Goal: Information Seeking & Learning: Learn about a topic

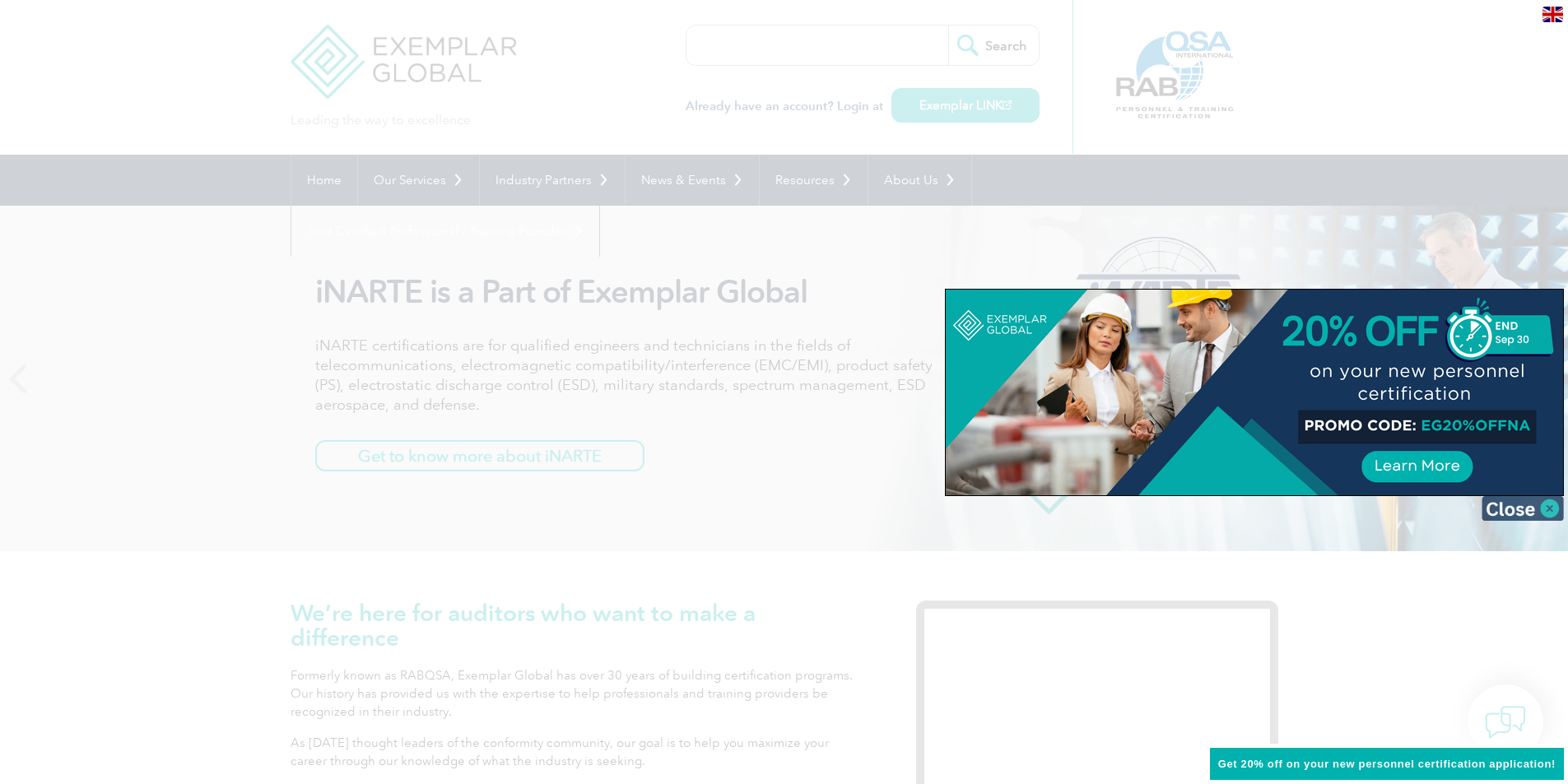
click at [1547, 514] on img at bounding box center [1522, 508] width 83 height 24
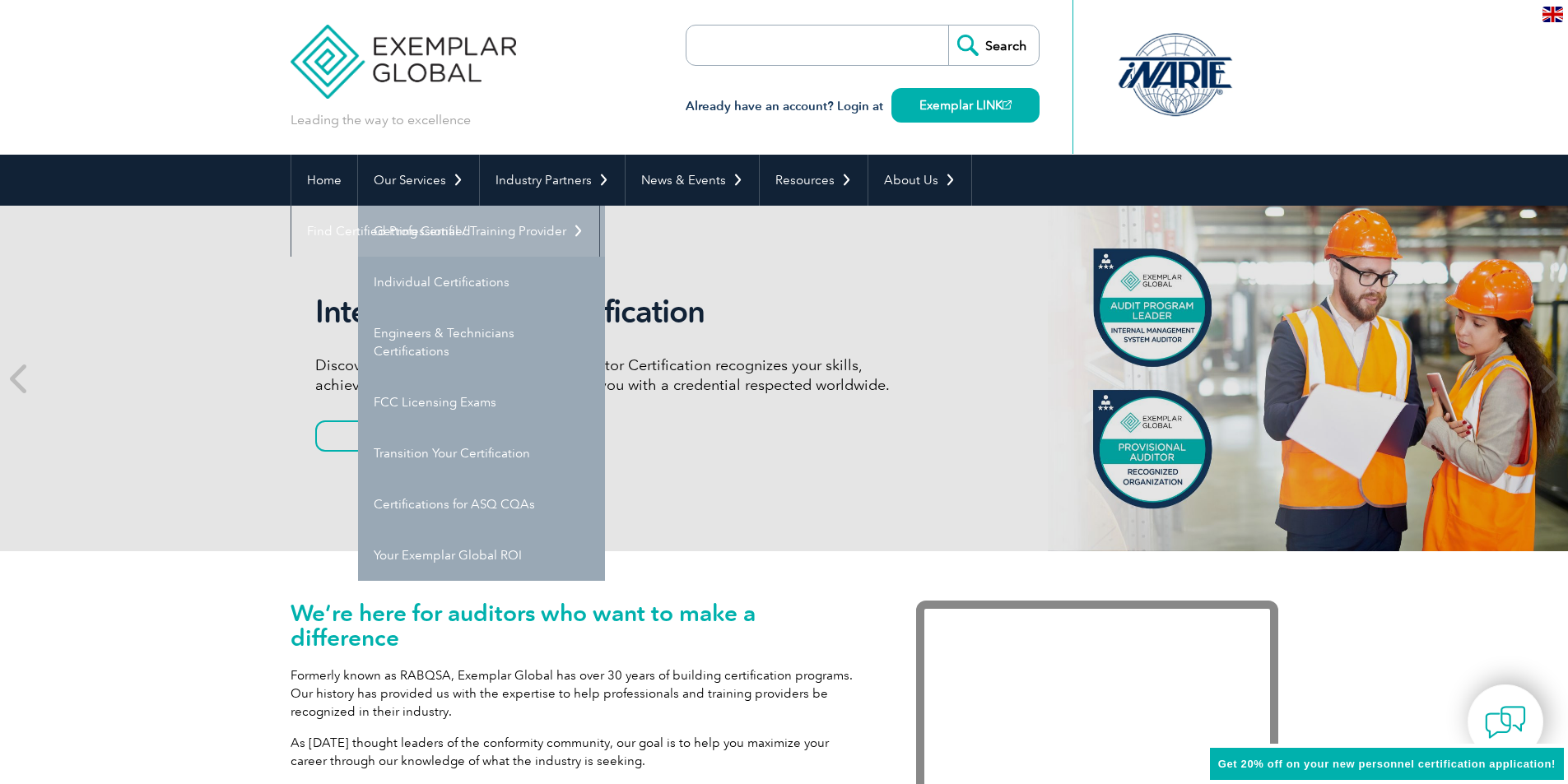
click at [447, 235] on link "Getting Certified" at bounding box center [481, 231] width 247 height 51
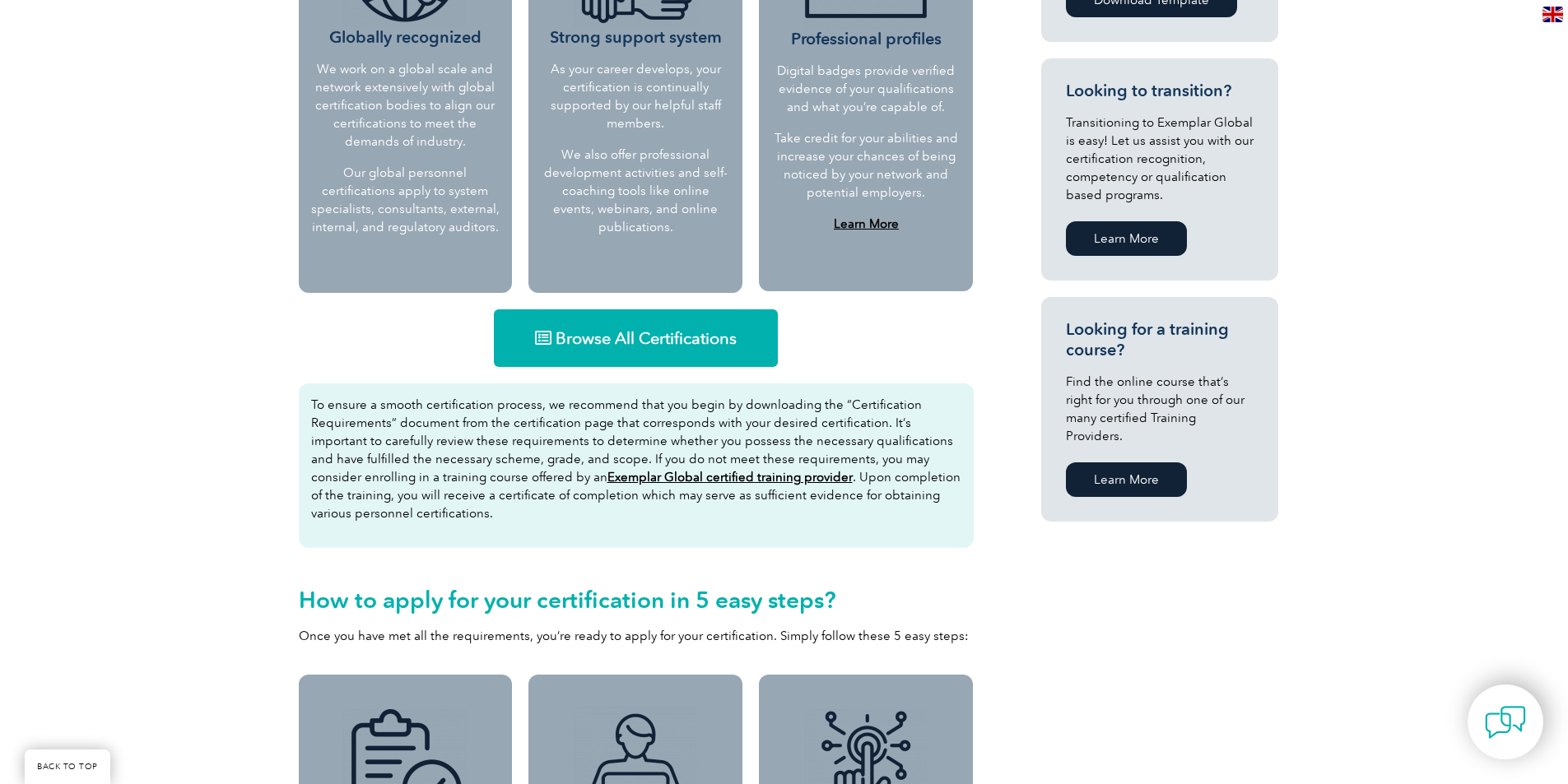
scroll to position [823, 0]
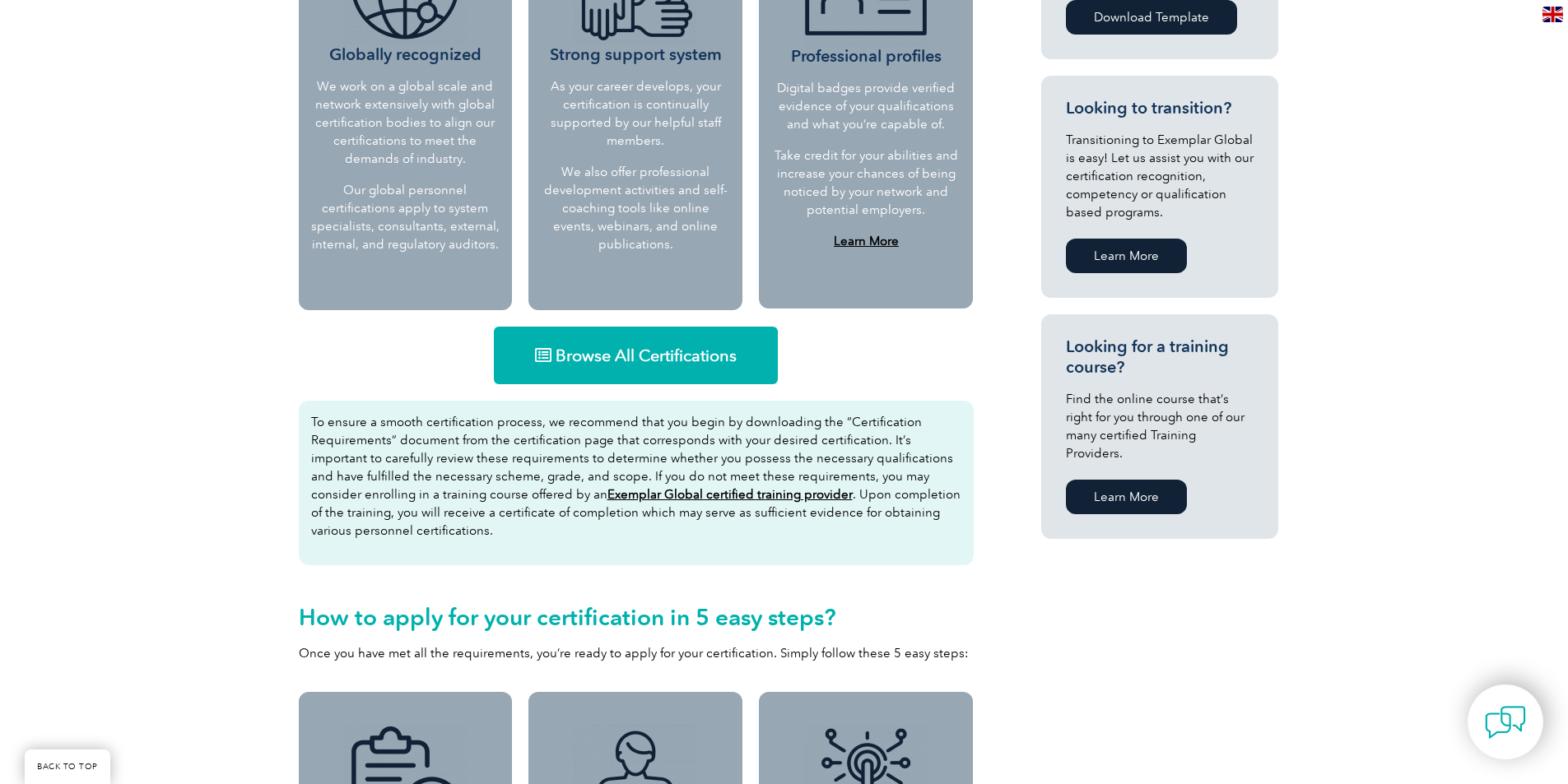
click at [643, 352] on span "Browse All Certifications" at bounding box center [646, 355] width 181 height 17
click at [679, 353] on span "Browse All Certifications" at bounding box center [646, 355] width 181 height 17
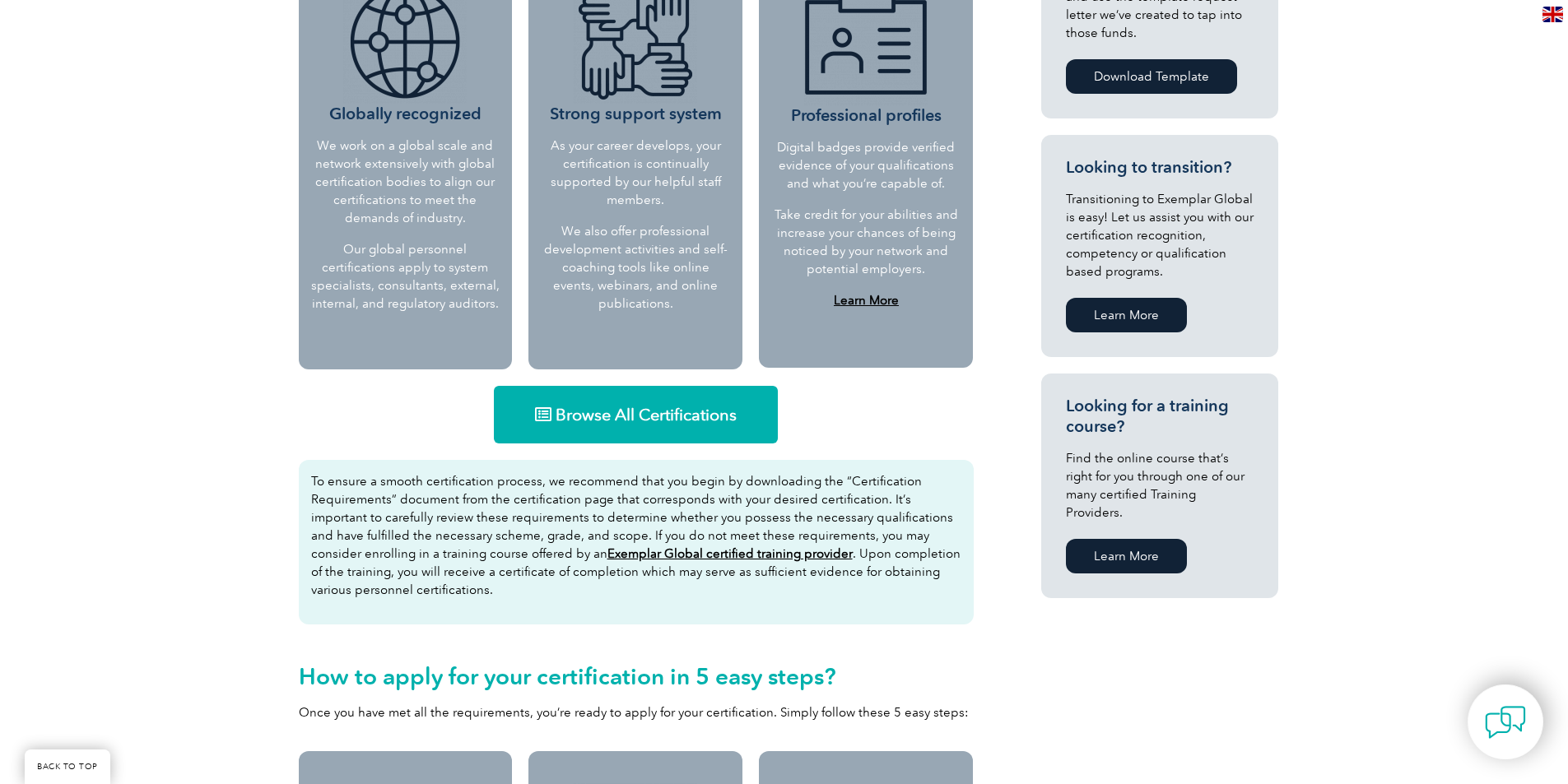
scroll to position [905, 0]
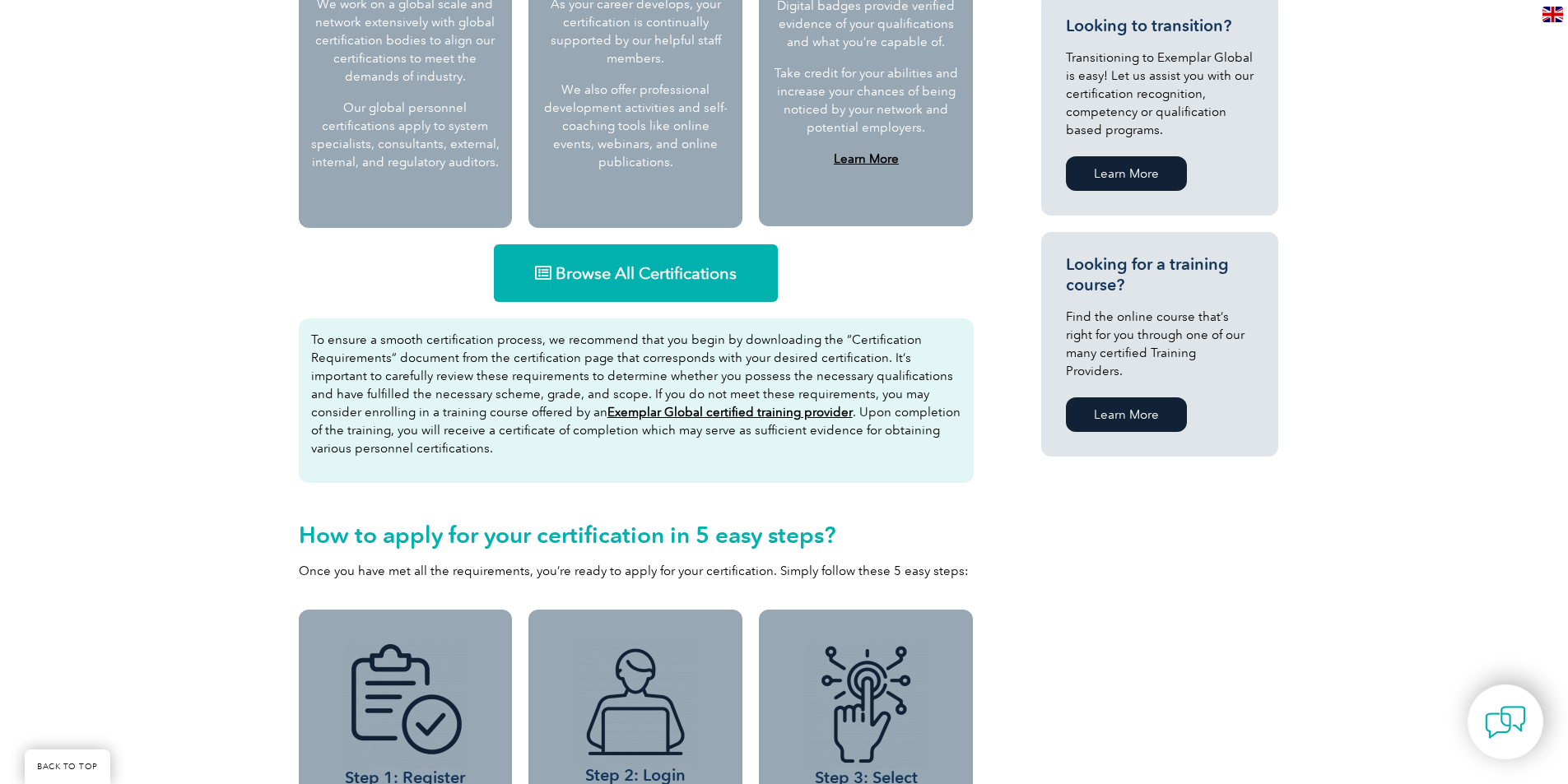
click at [700, 265] on span "Browse All Certifications" at bounding box center [646, 273] width 181 height 17
click at [698, 291] on link "Browse All Certifications" at bounding box center [635, 273] width 284 height 57
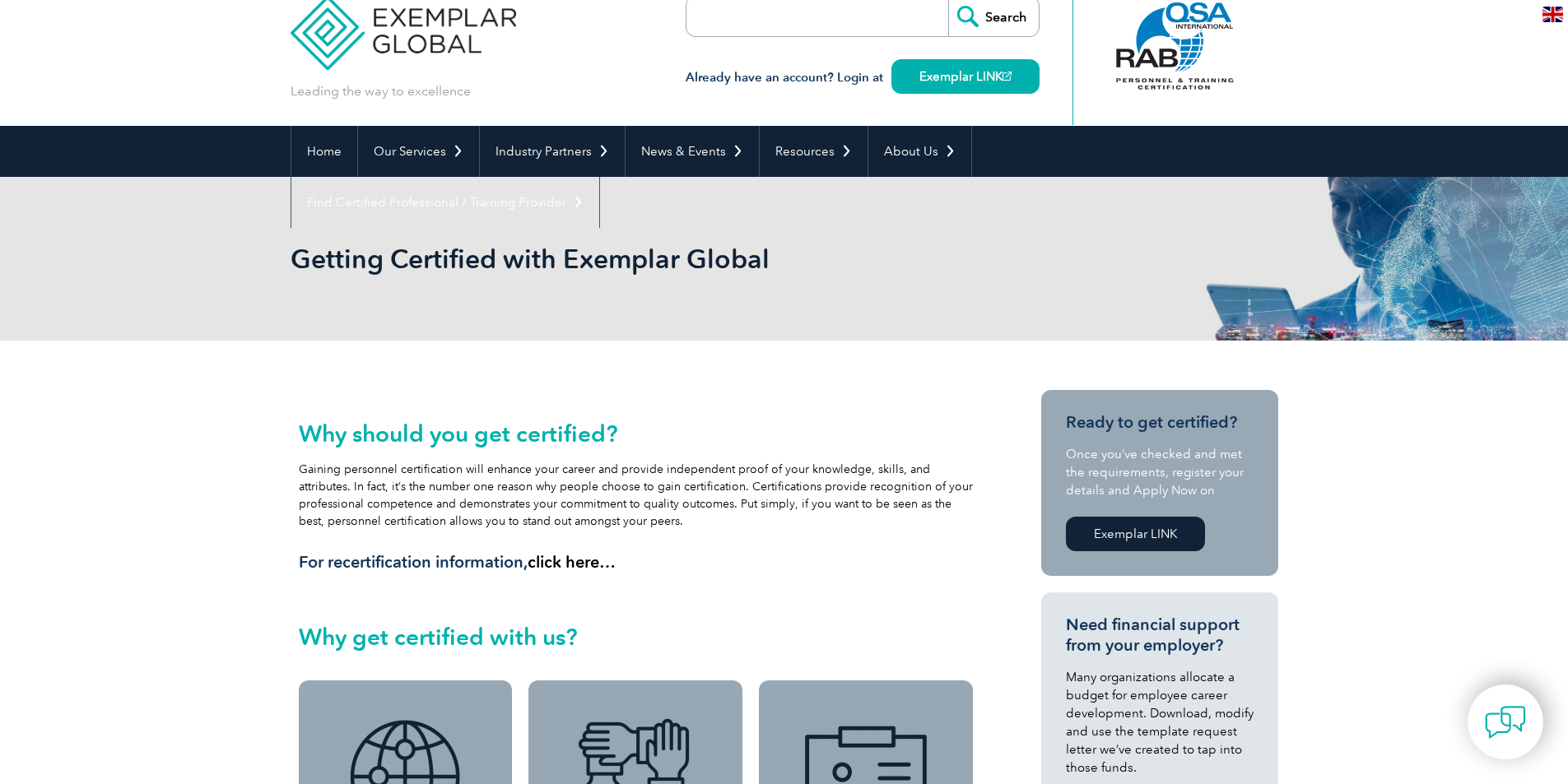
scroll to position [0, 0]
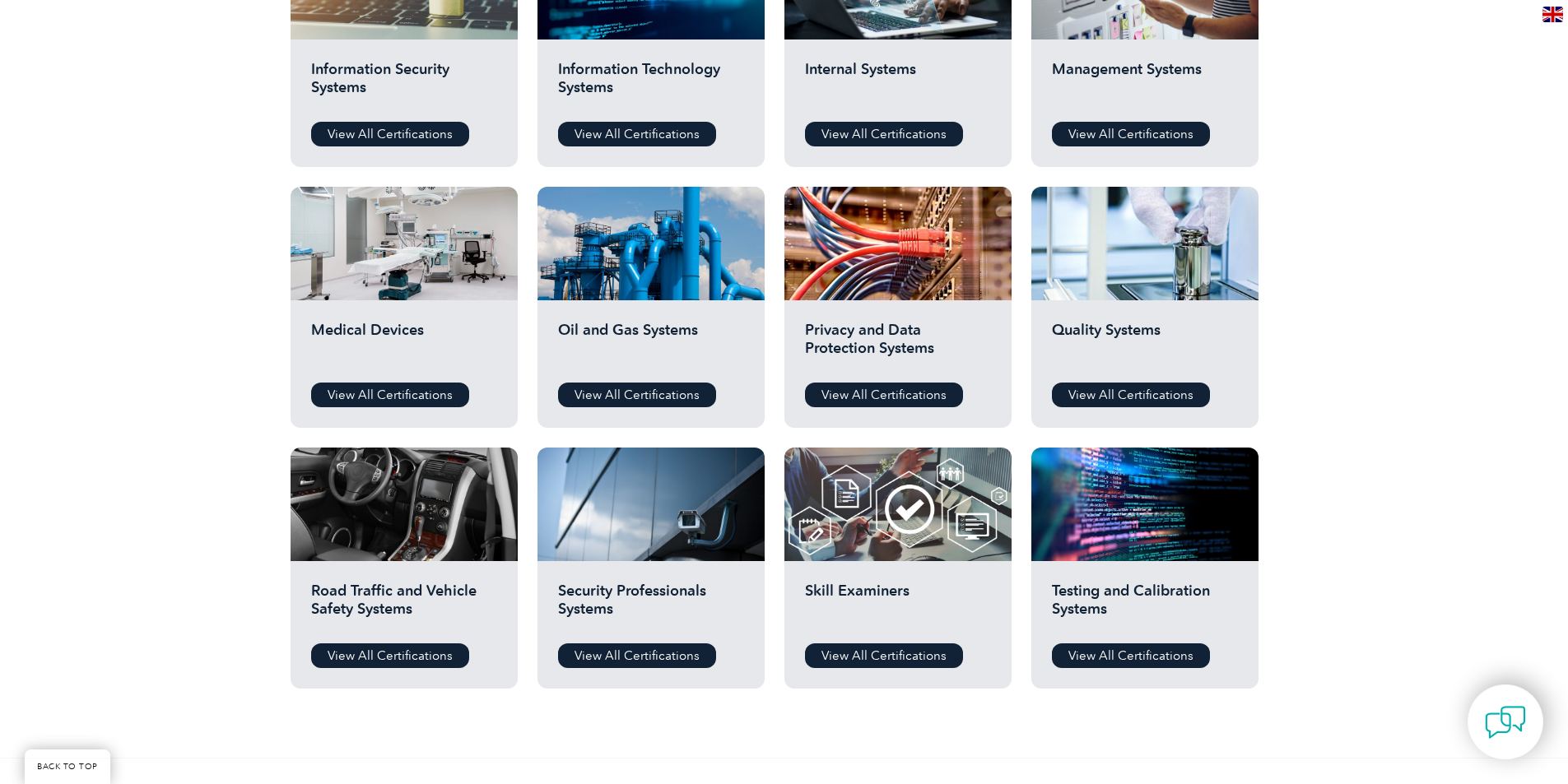
scroll to position [988, 0]
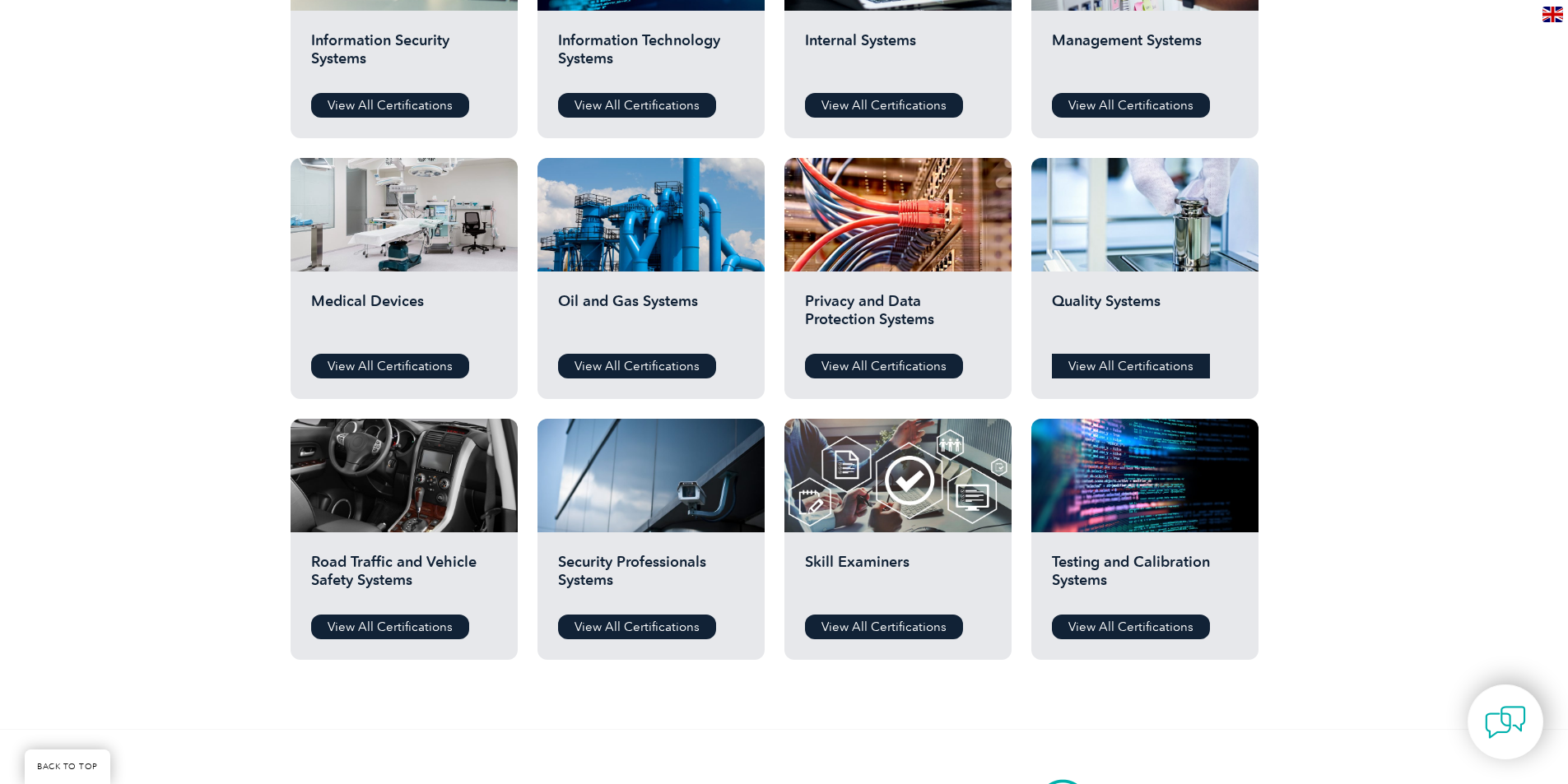
click at [1135, 364] on link "View All Certifications" at bounding box center [1131, 366] width 158 height 24
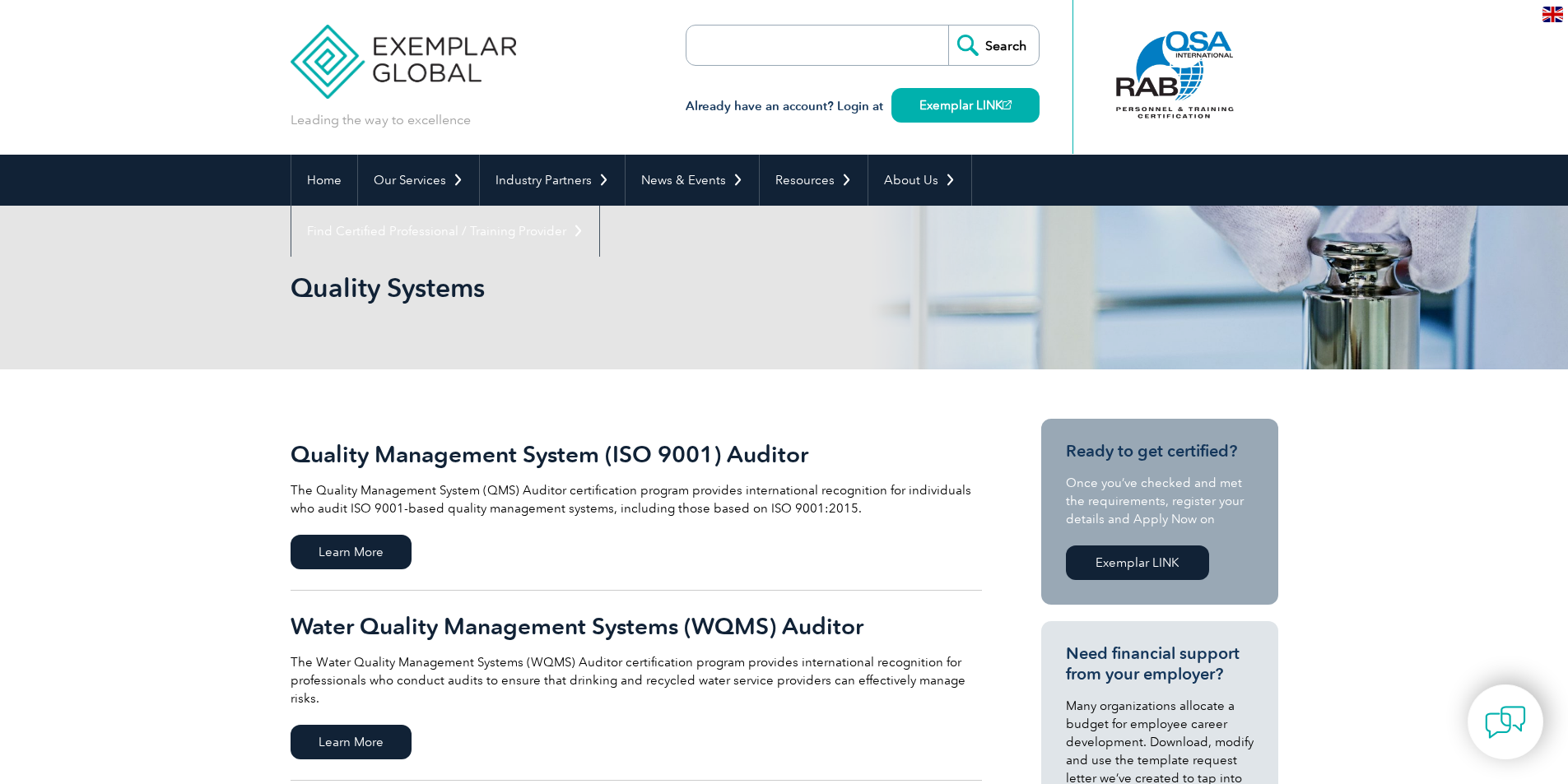
click at [806, 44] on input "search" at bounding box center [781, 44] width 173 height 39
paste input "Aerospace Quality Management Systems"
type input "Aerospace Quality Management Systems"
click at [948, 25] on input "Search" at bounding box center [994, 44] width 90 height 39
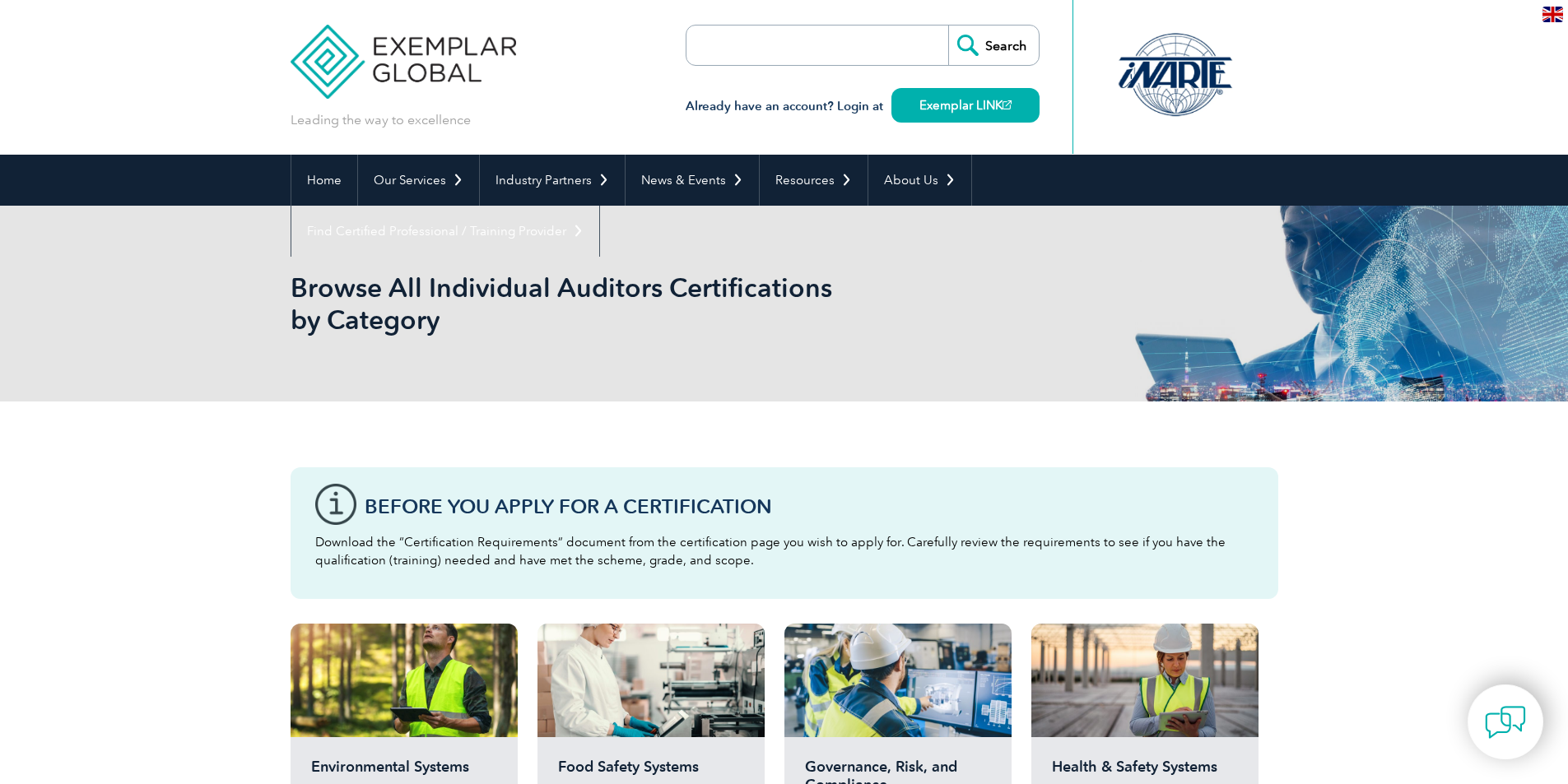
click at [772, 41] on input "search" at bounding box center [781, 44] width 173 height 39
type input "AS9100"
click at [948, 25] on input "Search" at bounding box center [994, 44] width 90 height 39
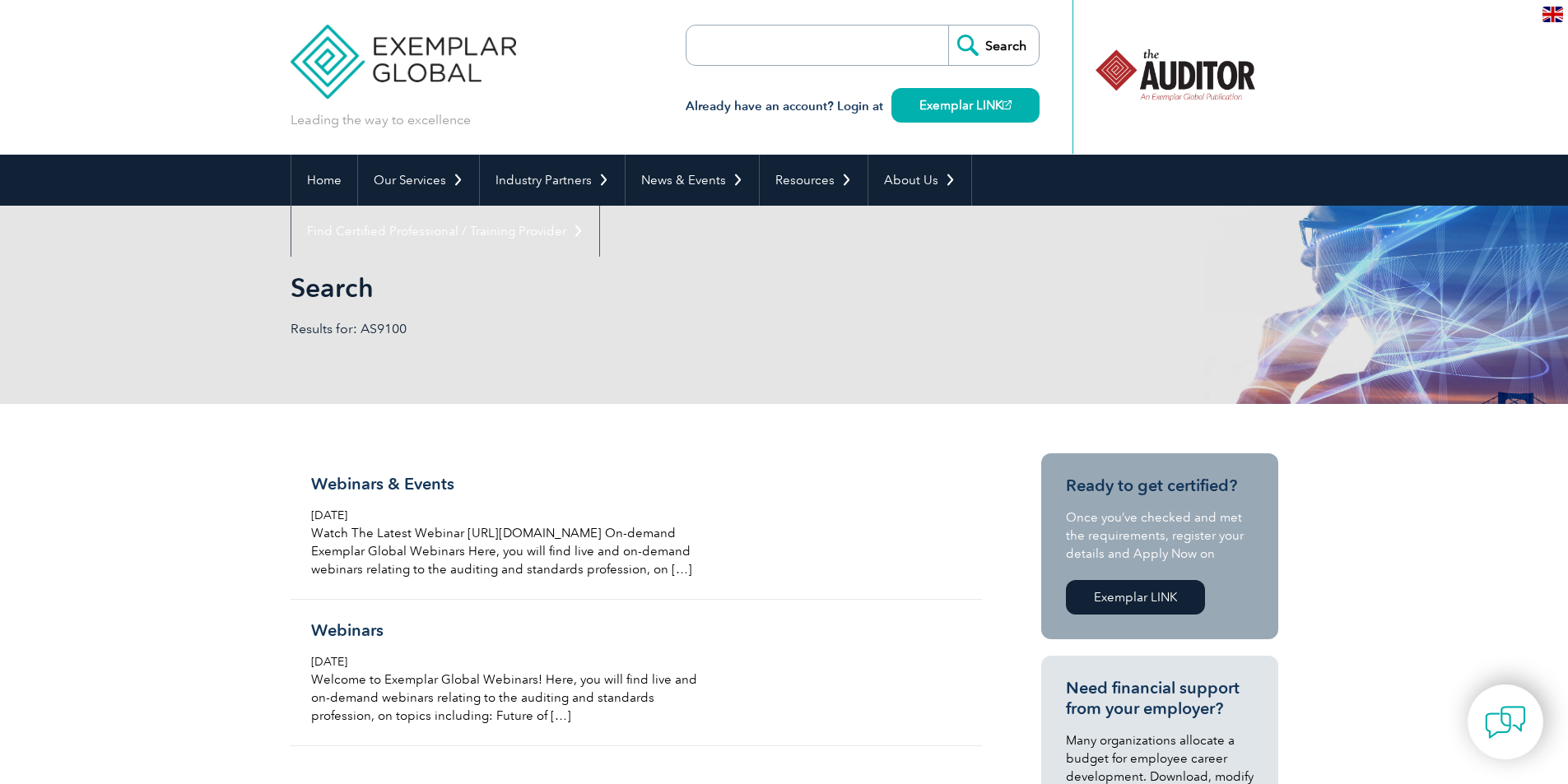
click at [783, 54] on input "search" at bounding box center [781, 44] width 173 height 39
paste input "Aerospace Quality Management Systems"
type input "Aerospace Quality Management Systems"
click at [1005, 44] on input "Search" at bounding box center [994, 44] width 90 height 39
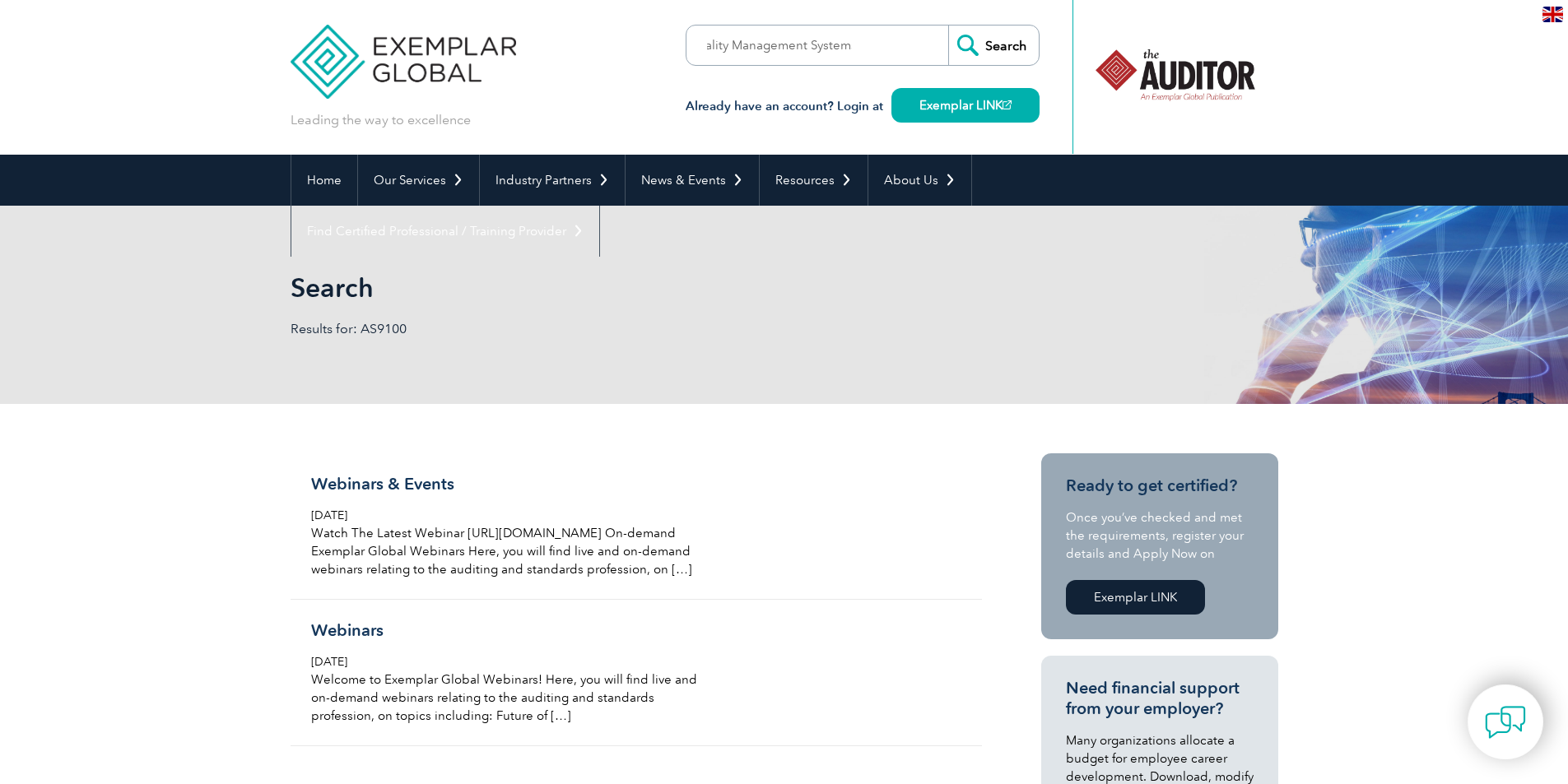
scroll to position [0, 0]
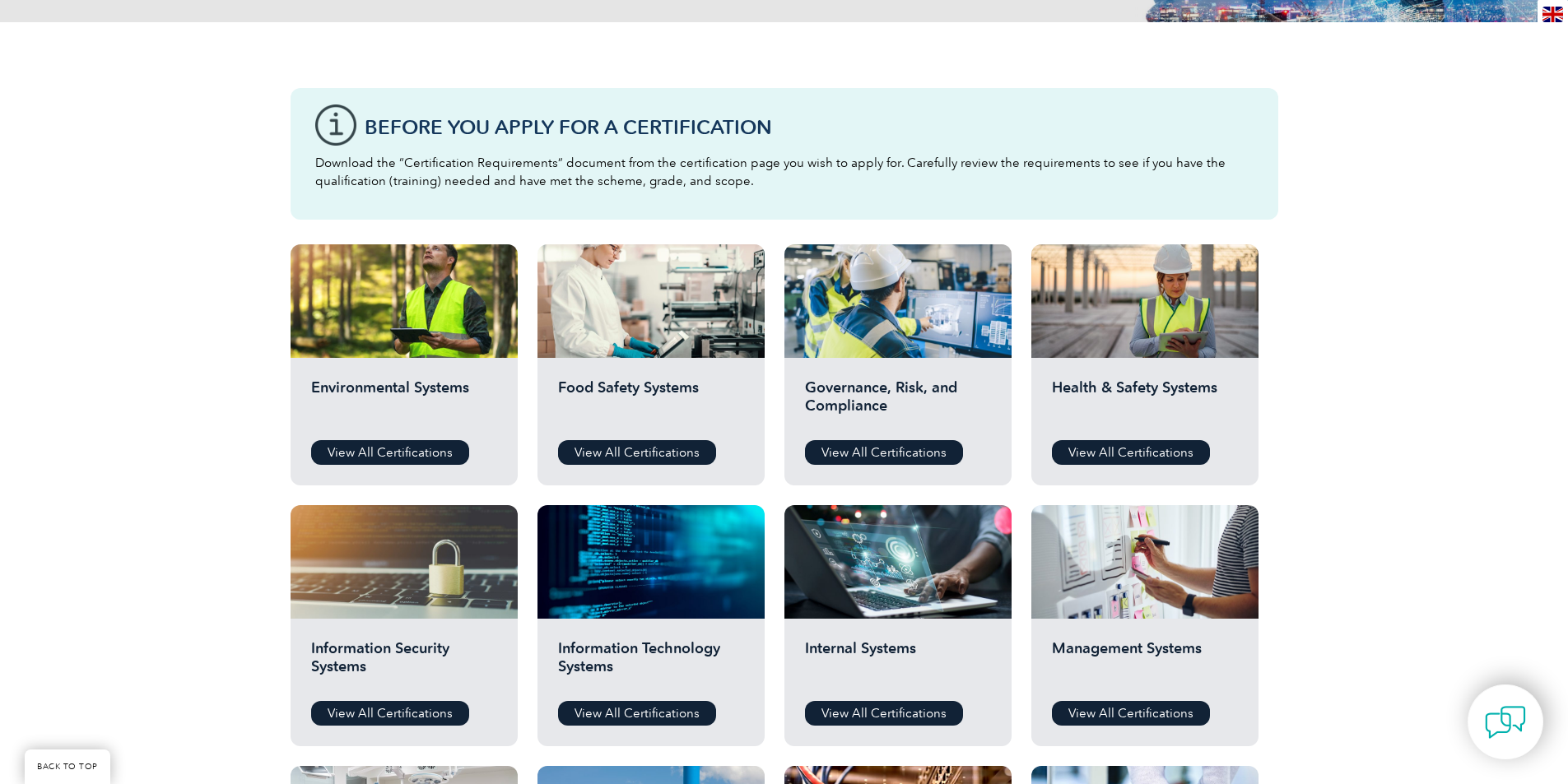
scroll to position [659, 0]
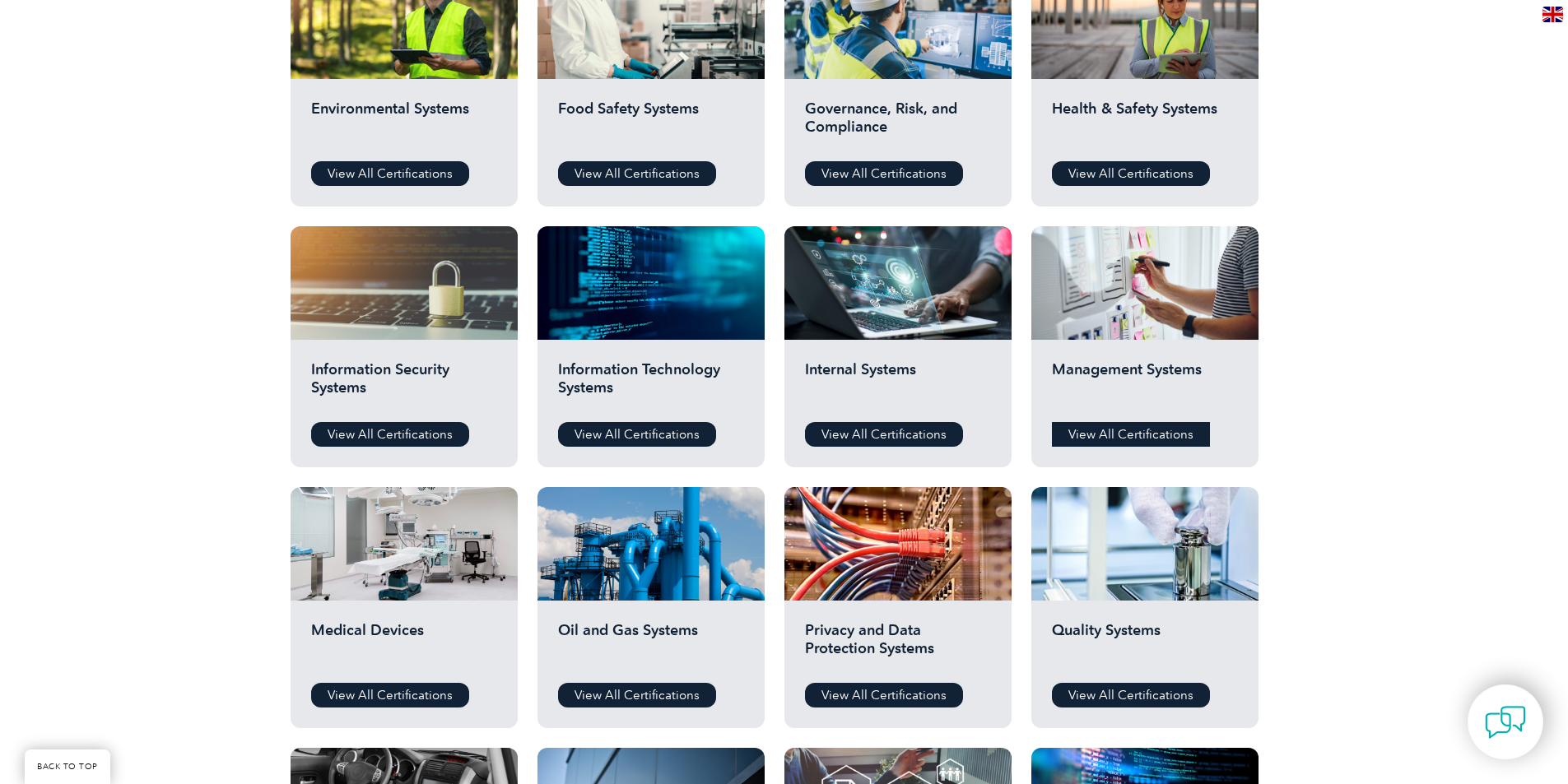
click at [1158, 422] on link "View All Certifications" at bounding box center [1131, 434] width 158 height 24
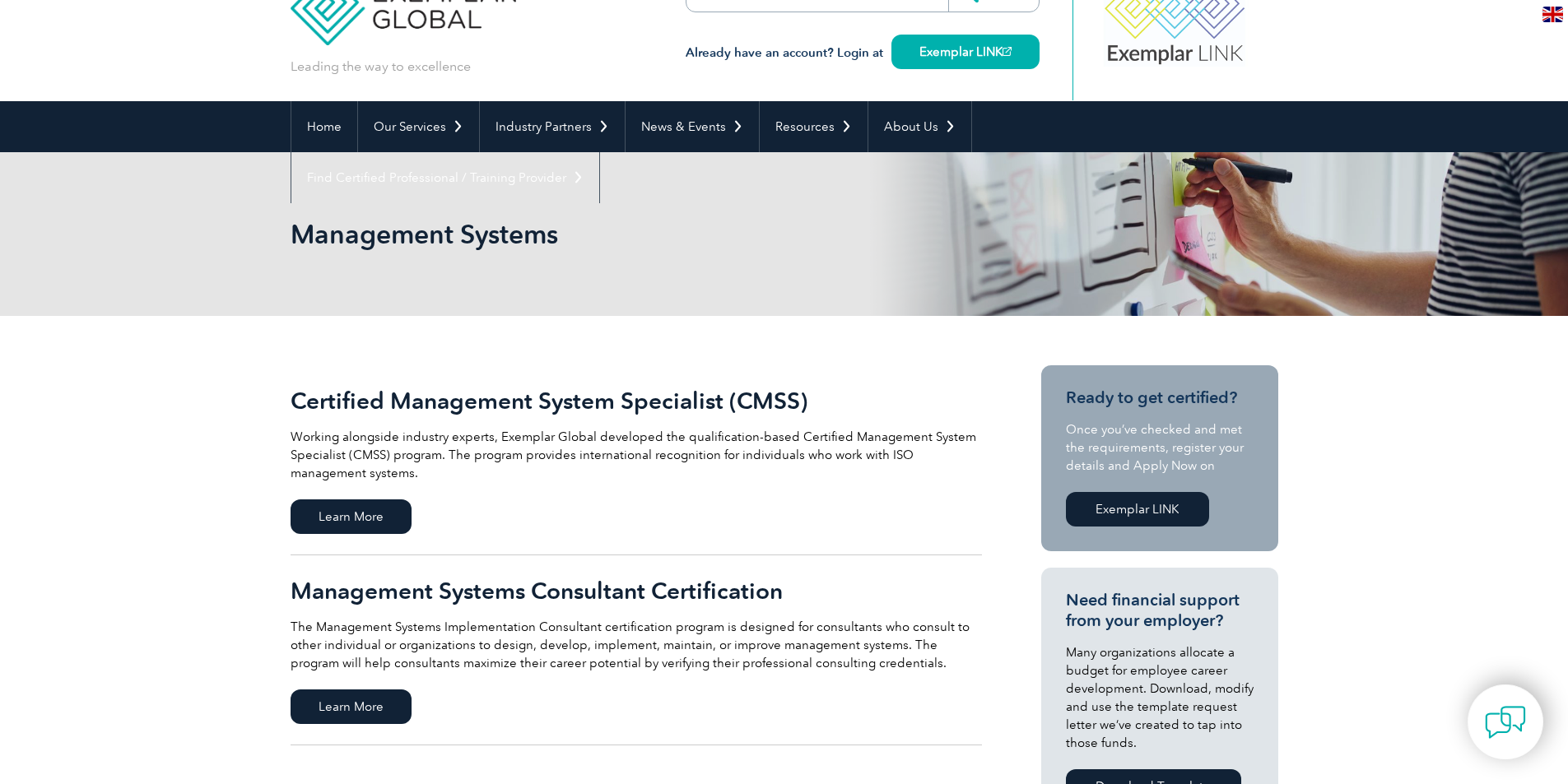
scroll to position [83, 0]
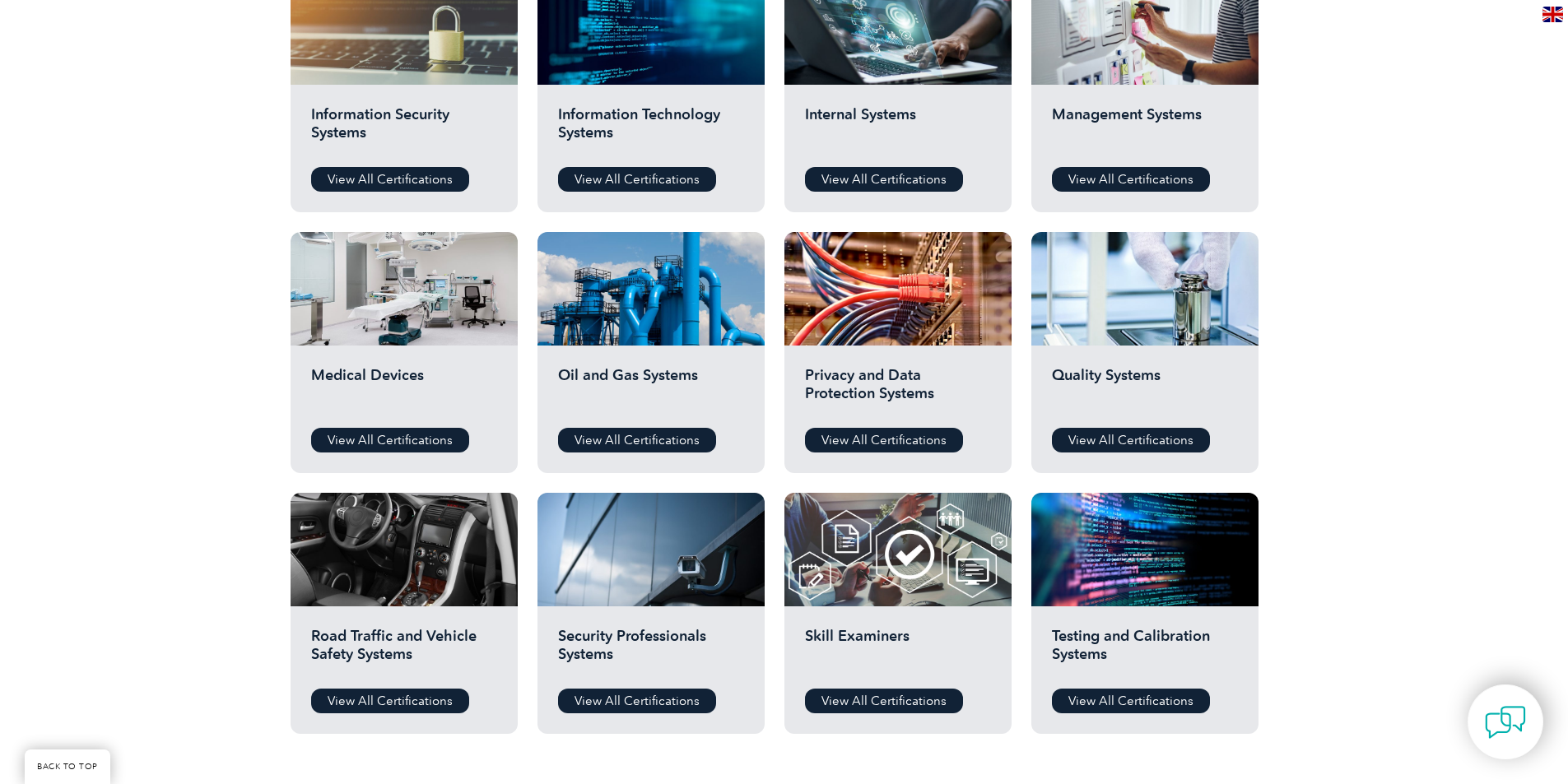
scroll to position [905, 0]
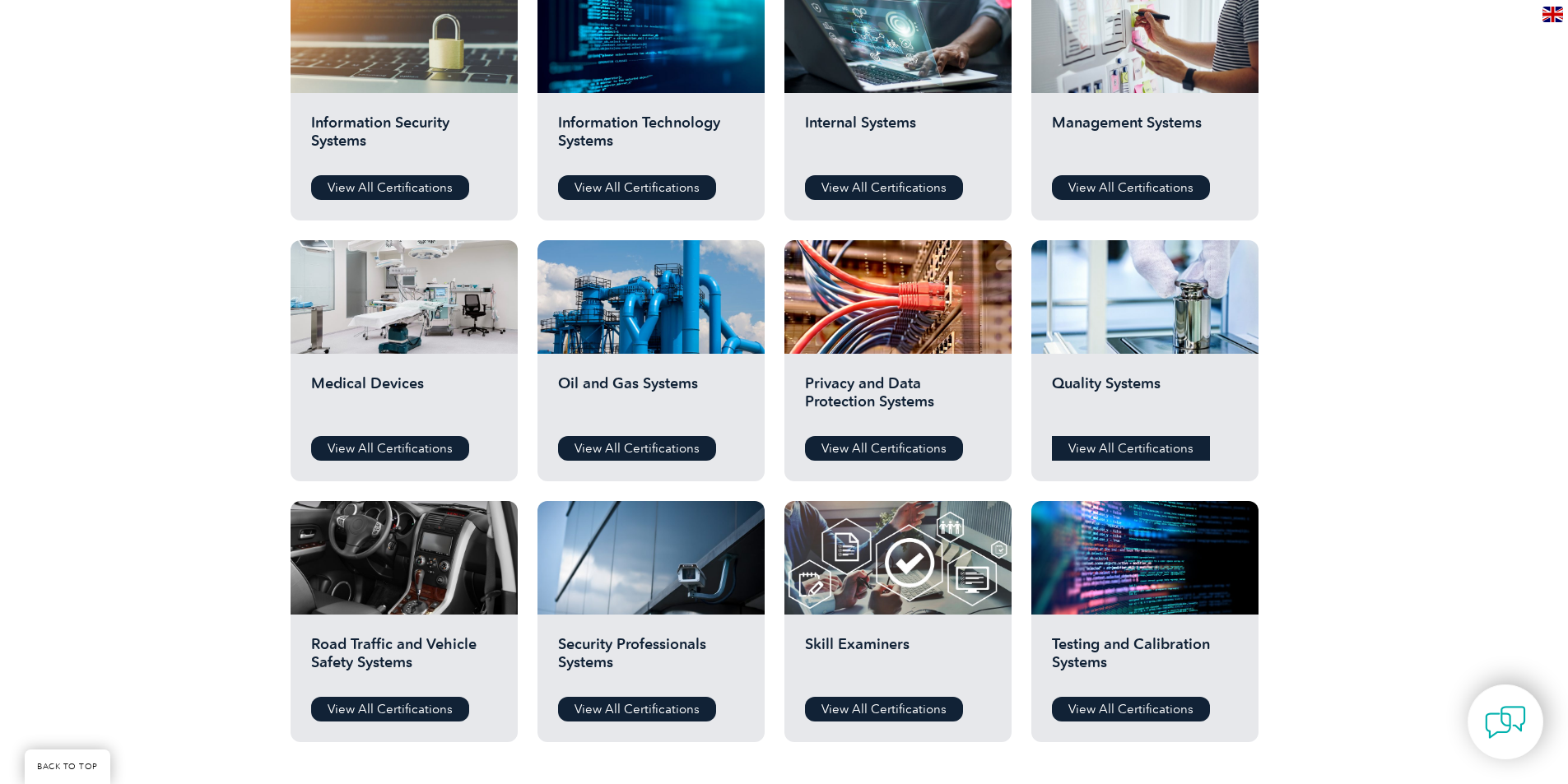
click at [1188, 450] on link "View All Certifications" at bounding box center [1131, 448] width 158 height 24
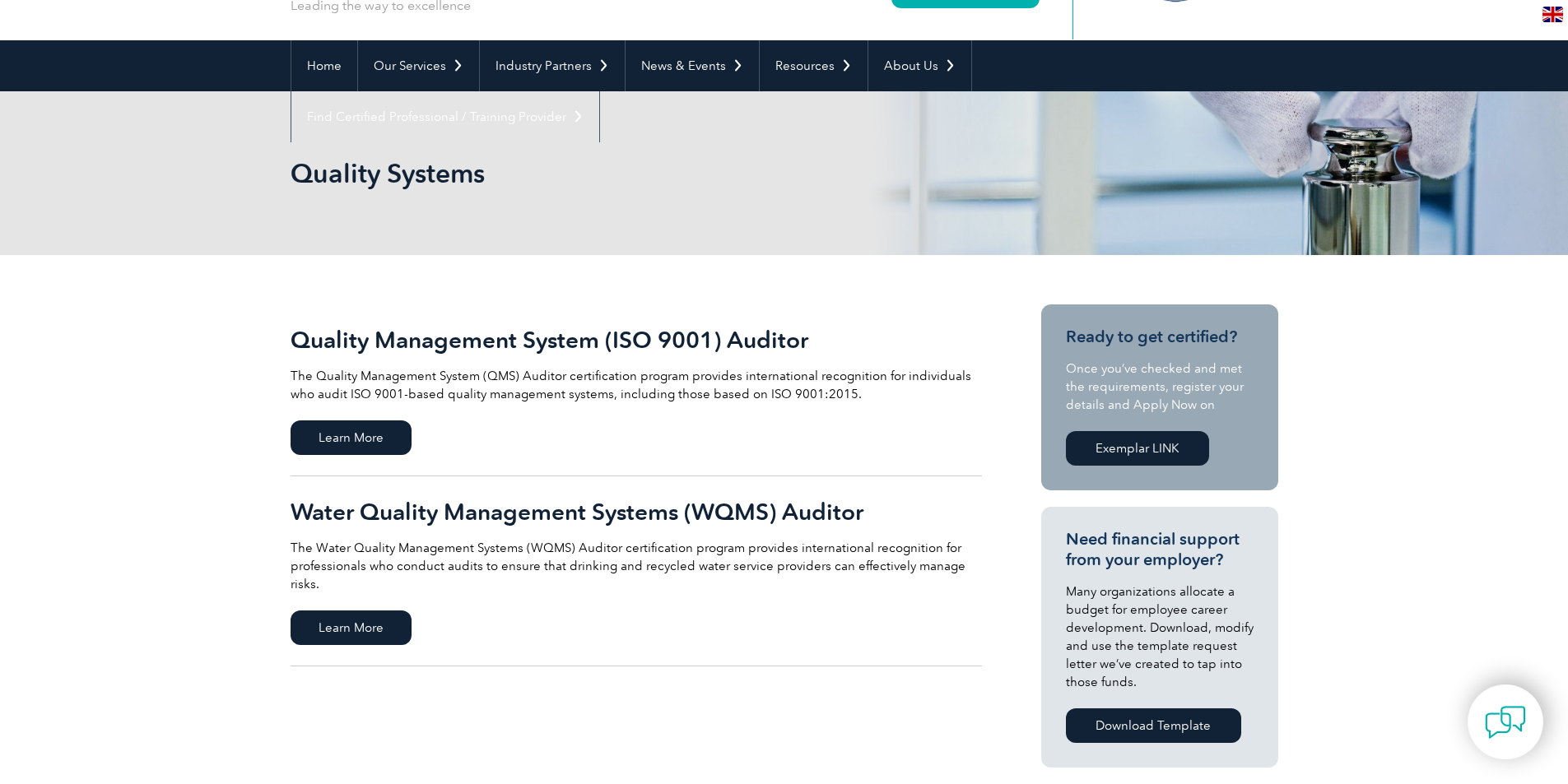
scroll to position [164, 0]
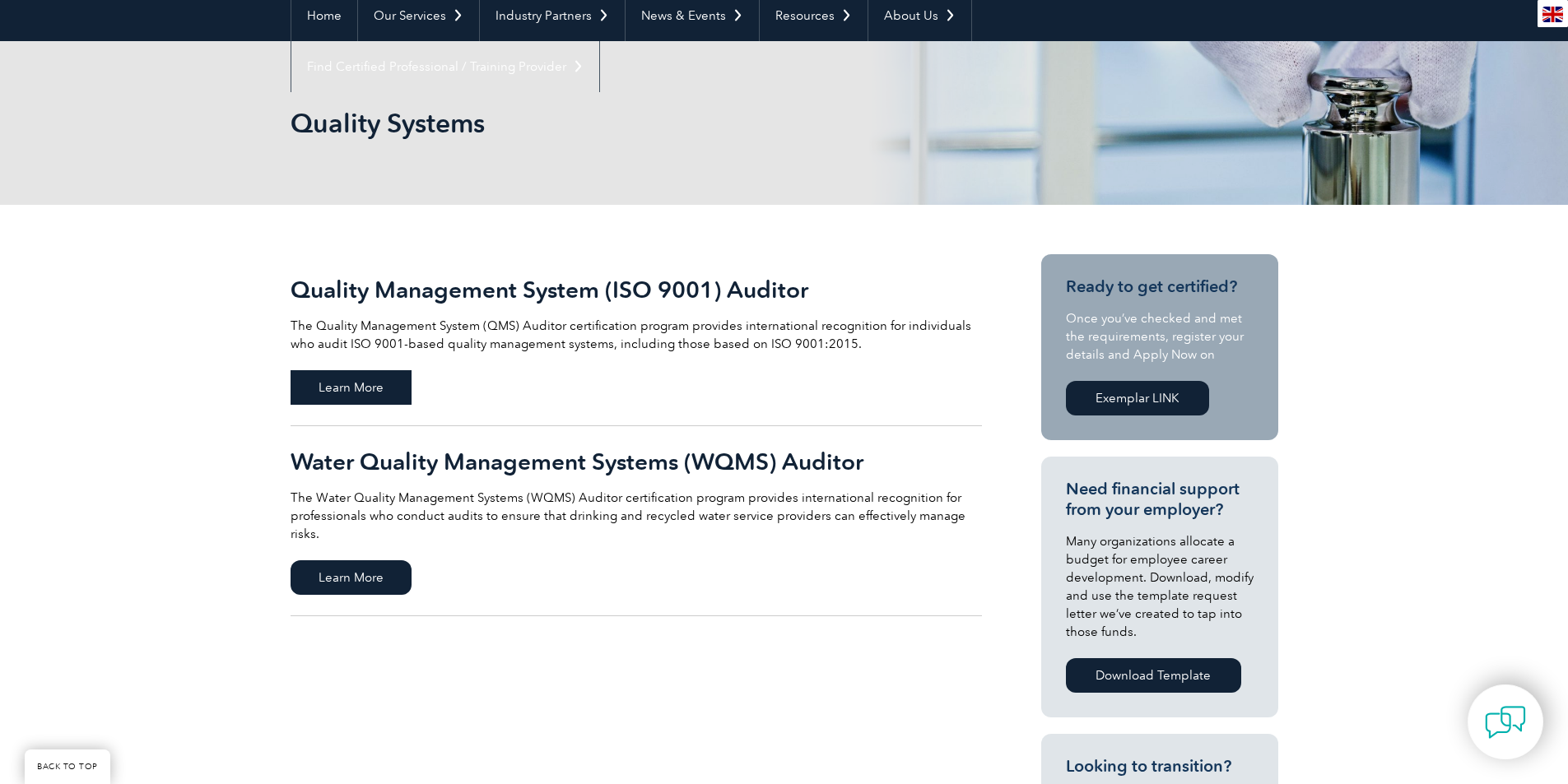
click at [377, 389] on span "Learn More" at bounding box center [351, 388] width 121 height 35
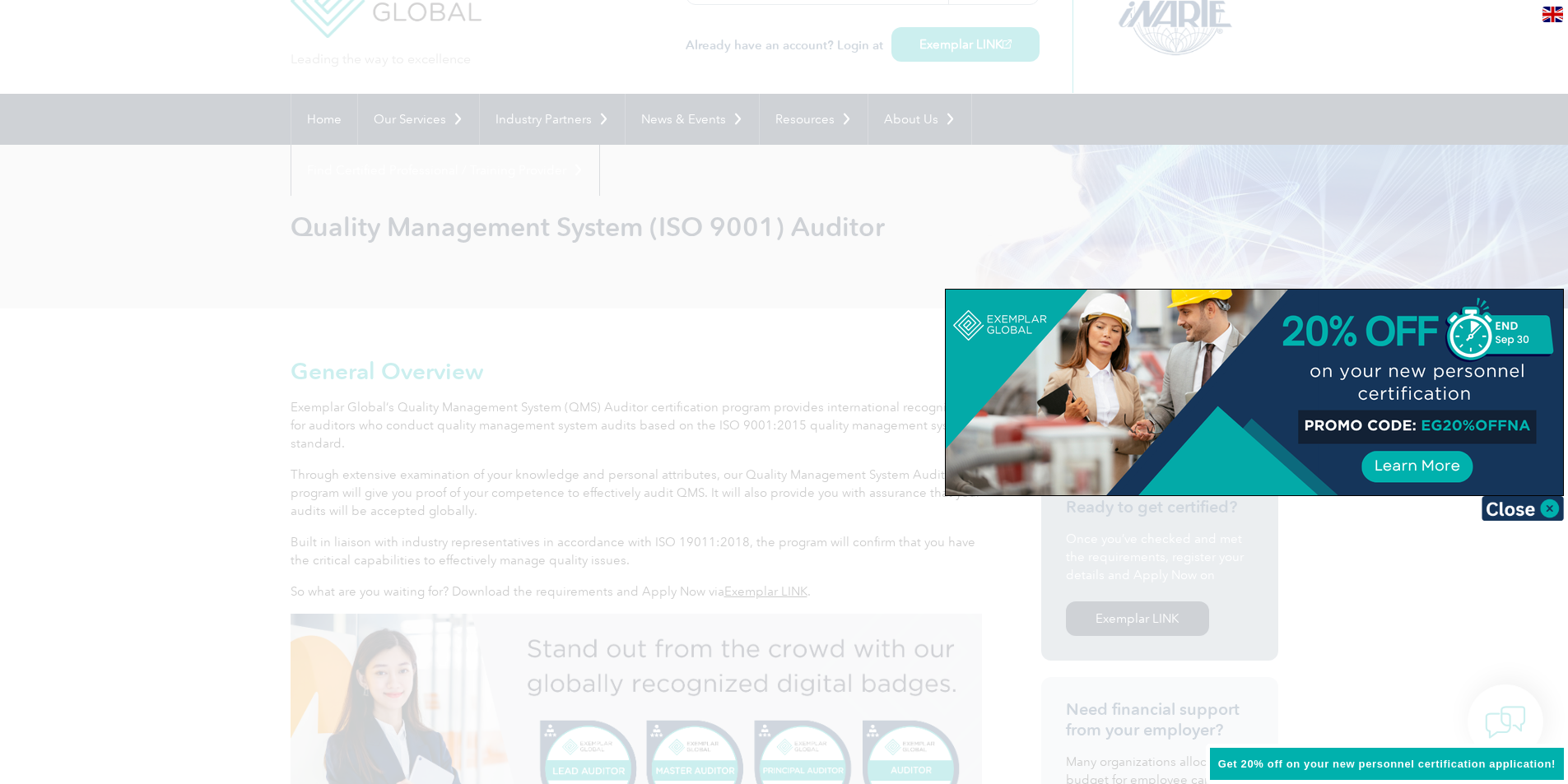
scroll to position [247, 0]
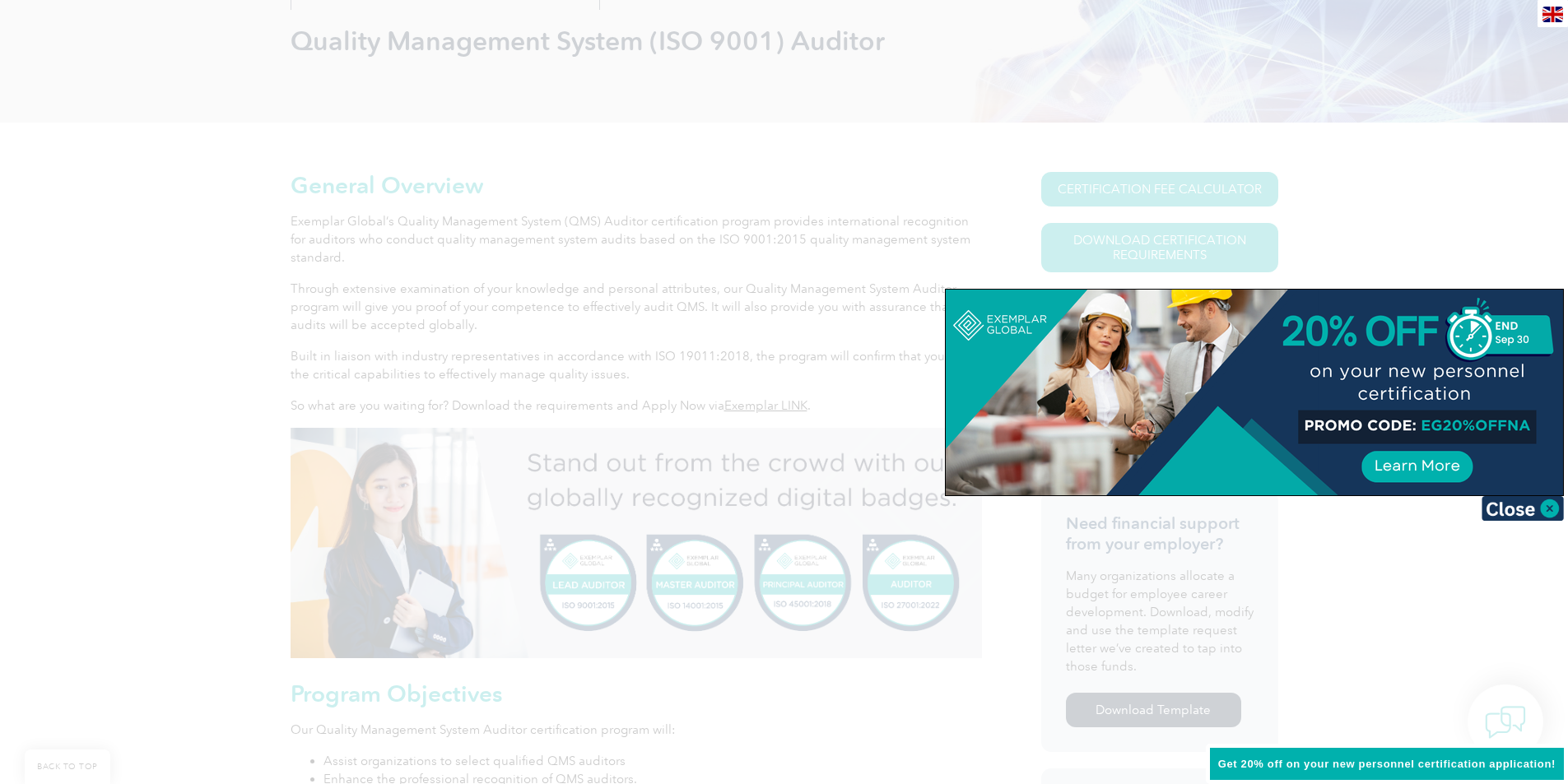
click at [1516, 503] on img at bounding box center [1522, 508] width 83 height 24
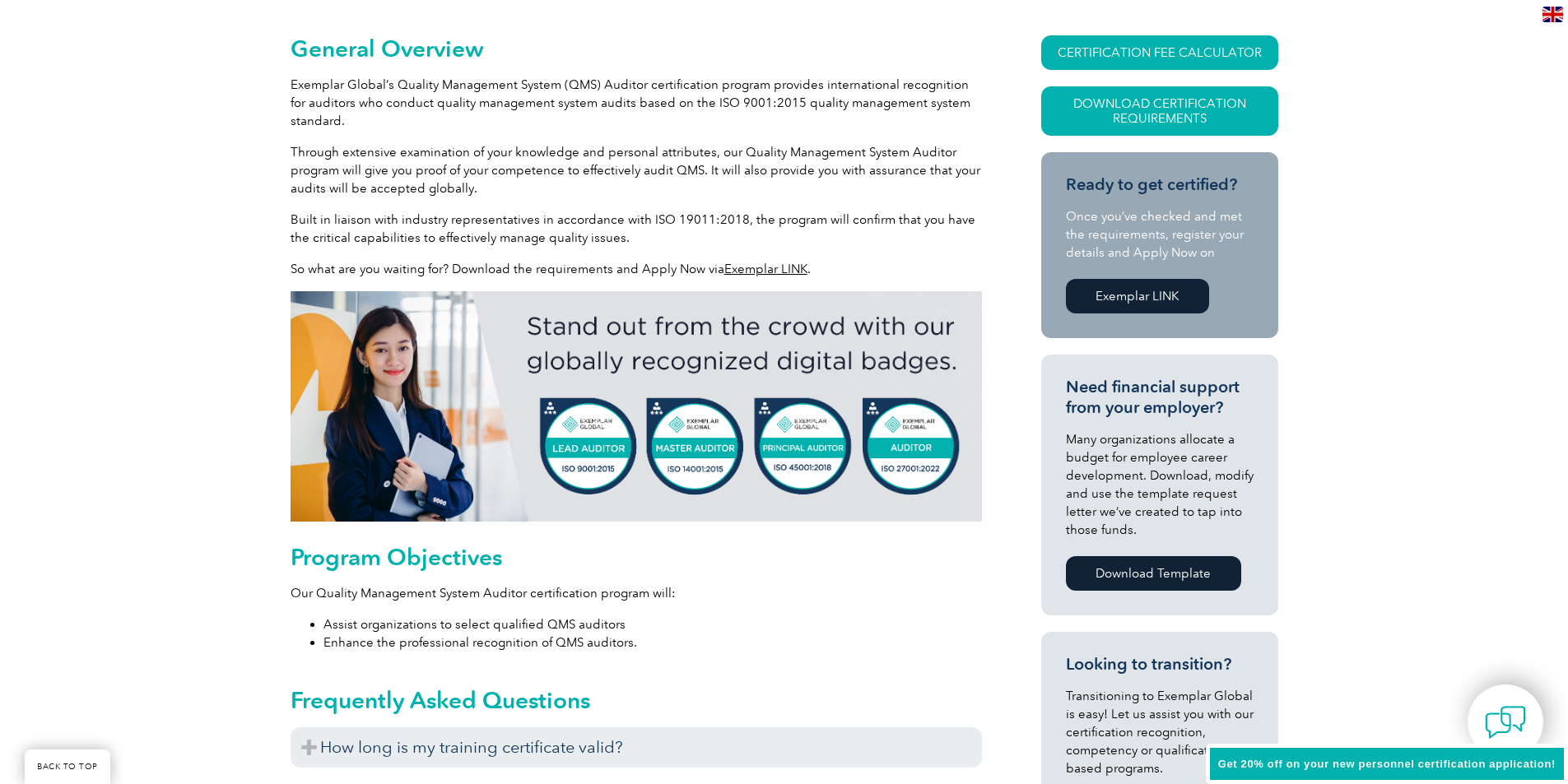
scroll to position [823, 0]
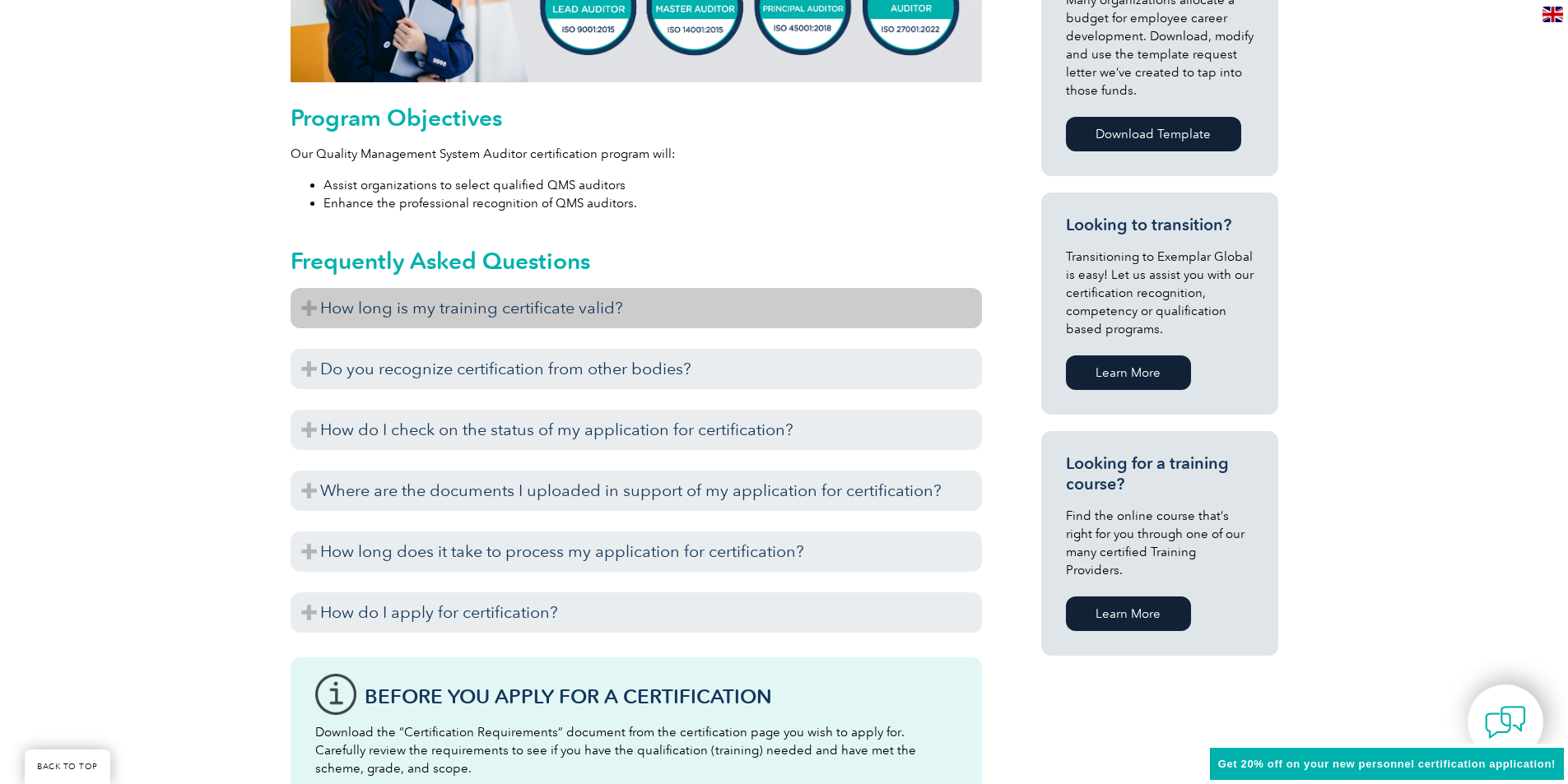
click at [424, 309] on h3 "How long is my training certificate valid?" at bounding box center [636, 308] width 691 height 40
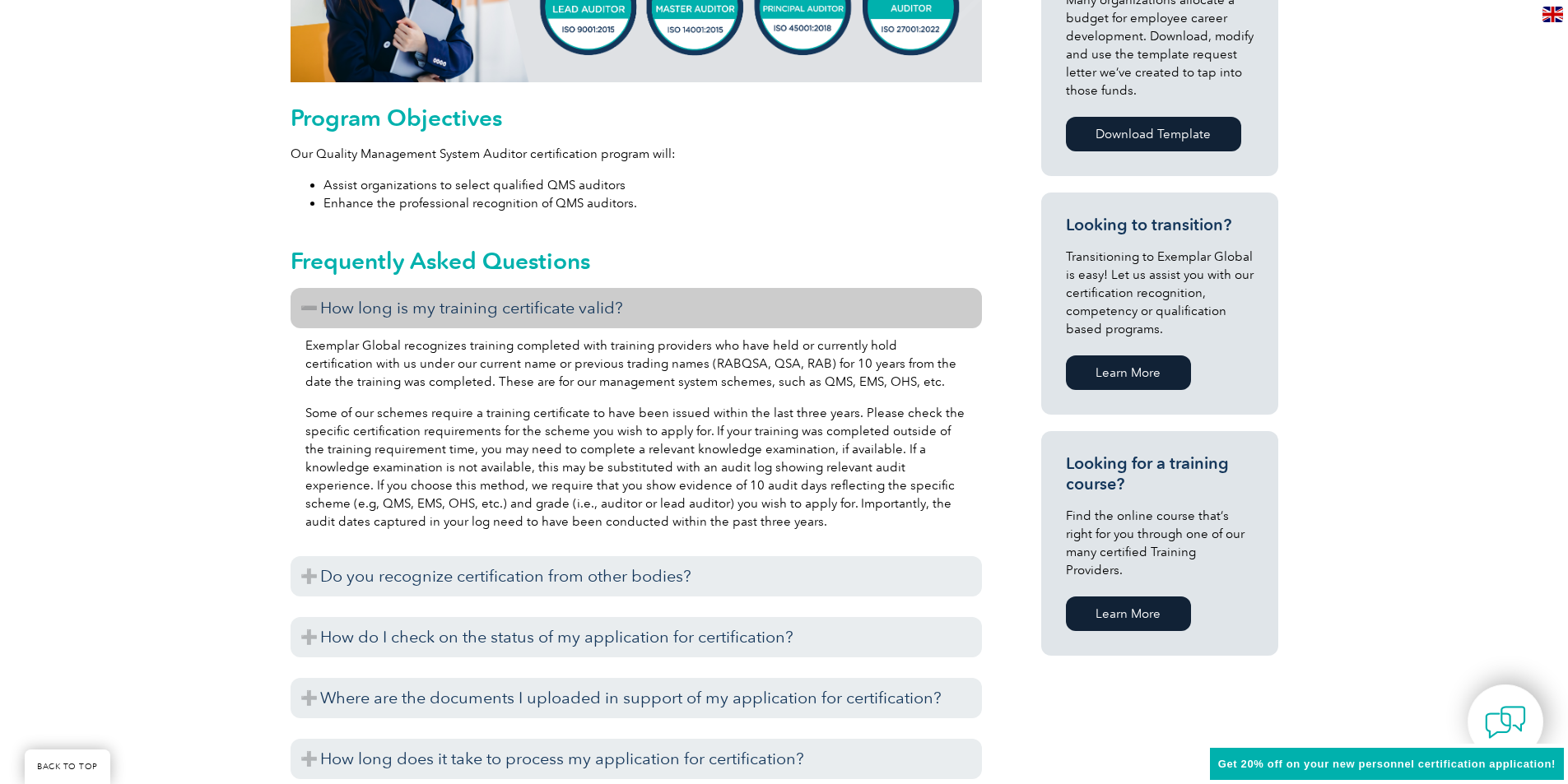
click at [425, 309] on h3 "How long is my training certificate valid?" at bounding box center [636, 308] width 691 height 40
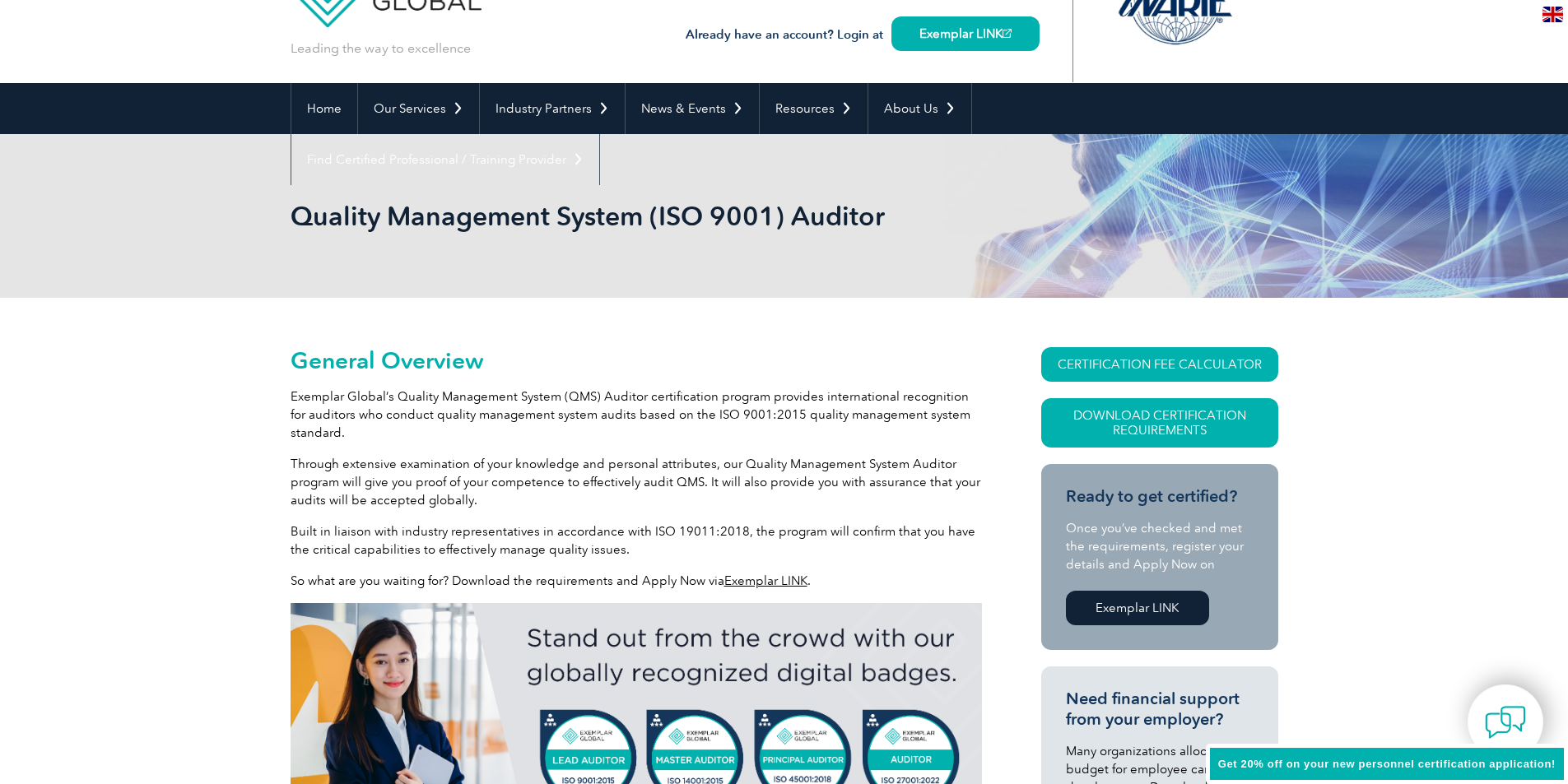
scroll to position [0, 0]
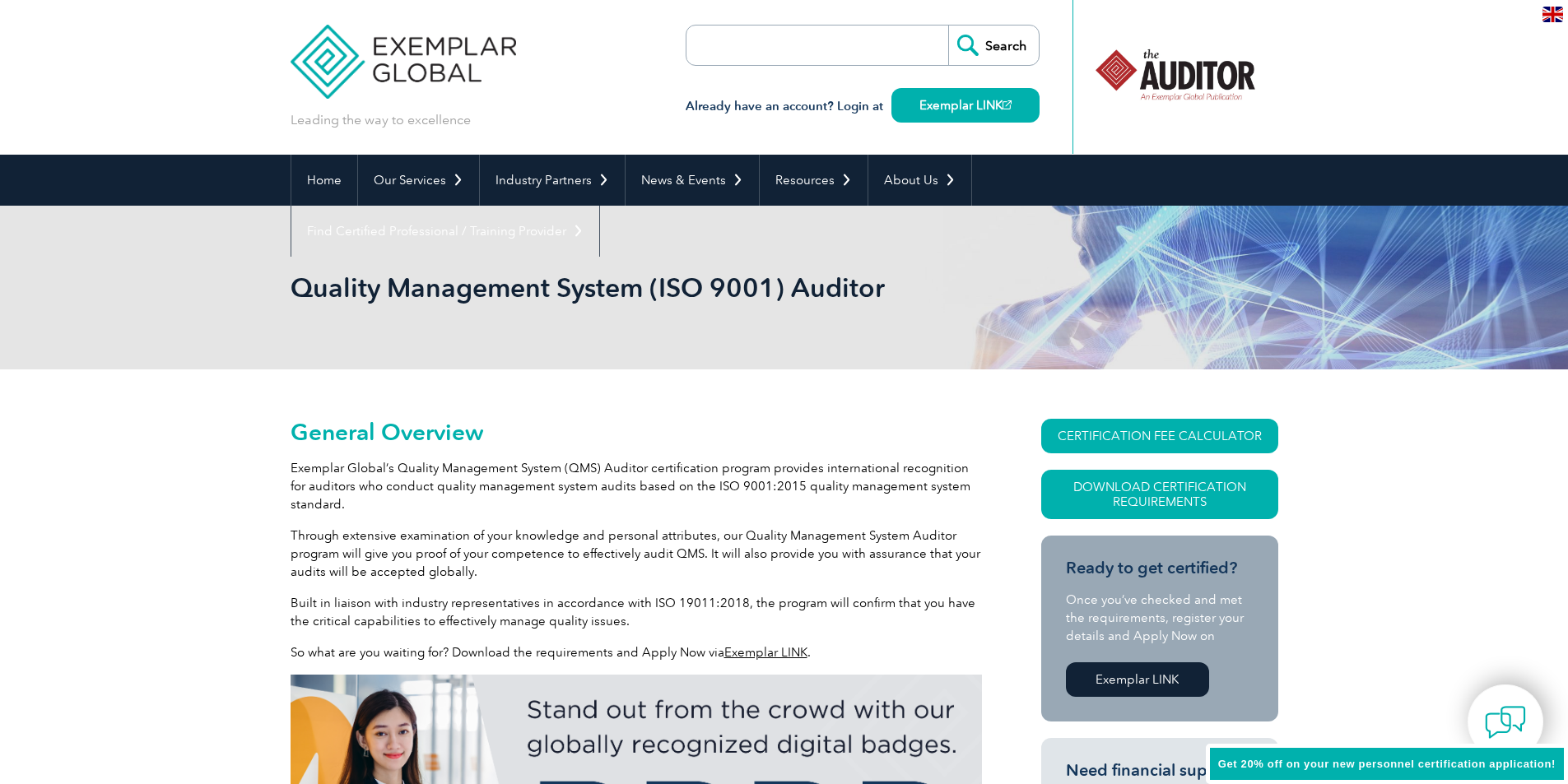
click at [781, 654] on link "Exemplar LINK" at bounding box center [766, 652] width 84 height 15
